Goal: Task Accomplishment & Management: Use online tool/utility

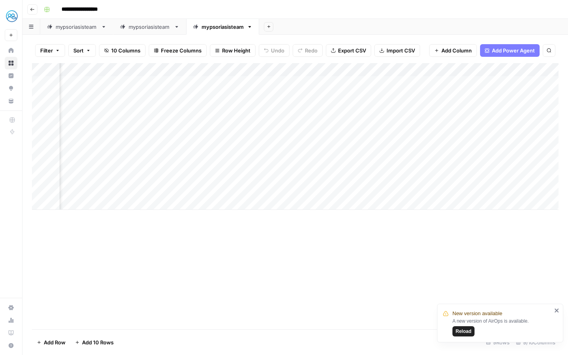
scroll to position [0, 247]
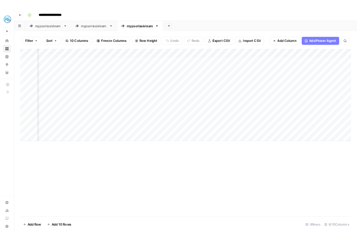
scroll to position [0, 247]
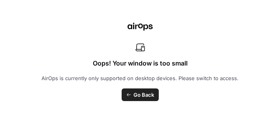
click at [172, 114] on div "Oops! Your window is too small AirOps is currently only supported on desktop de…" at bounding box center [140, 61] width 280 height 122
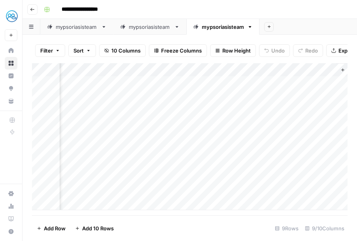
scroll to position [0, 458]
click at [251, 26] on icon "button" at bounding box center [250, 27] width 3 height 2
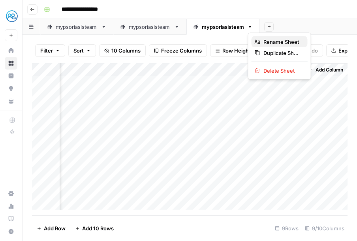
click at [269, 40] on span "Rename Sheet" at bounding box center [282, 42] width 38 height 8
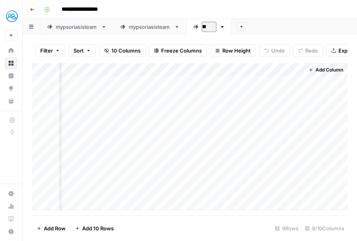
type input "*"
type input "**********"
